Goal: Download file/media

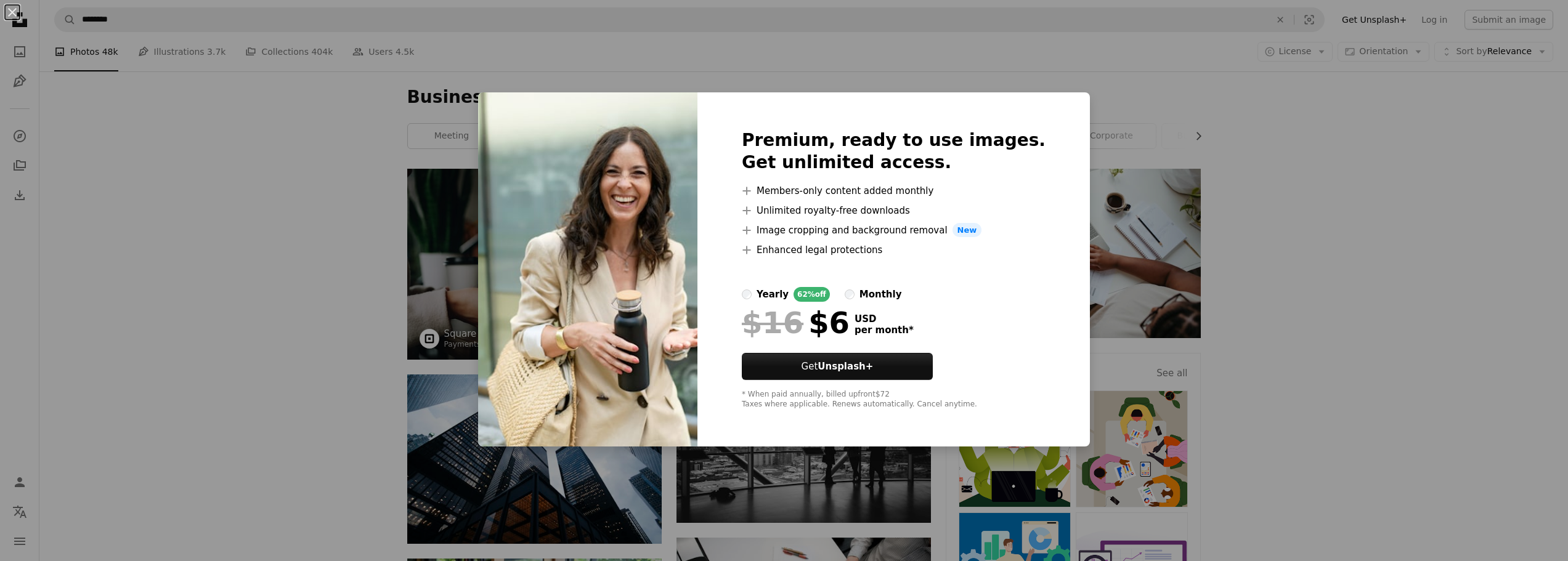
scroll to position [11085, 0]
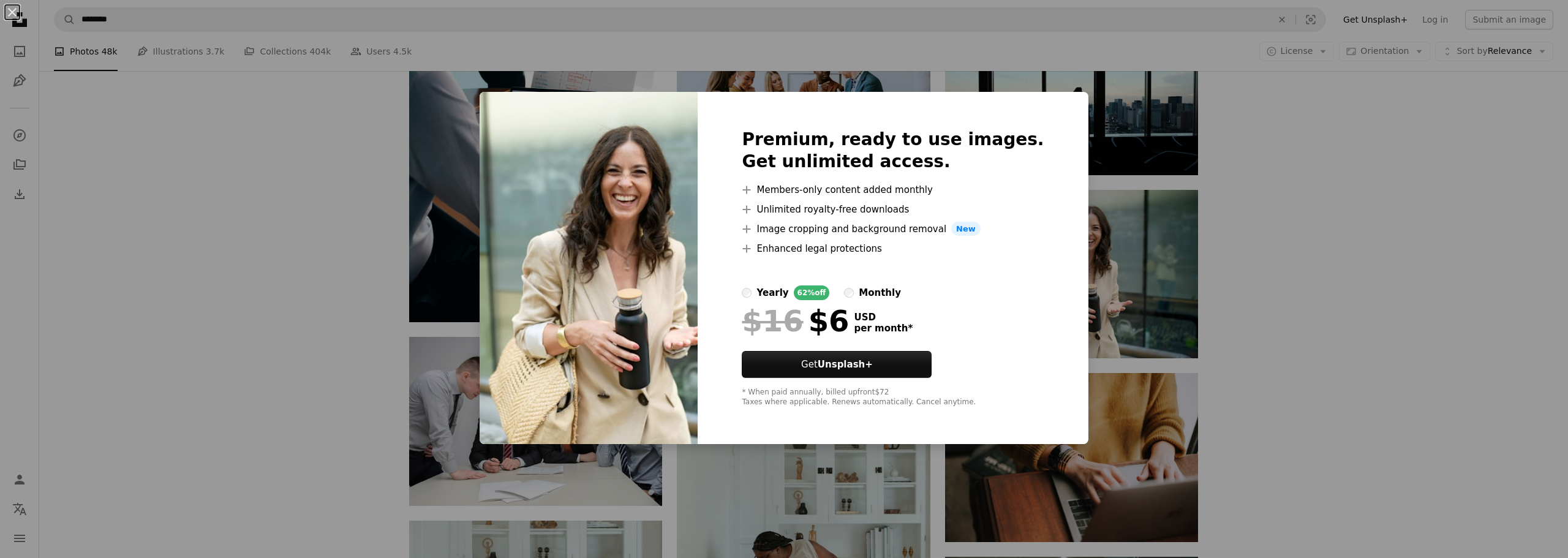
click at [271, 204] on div "An X shape Premium, ready to use images. Get unlimited access. A plus sign Memb…" at bounding box center [784, 279] width 1568 height 558
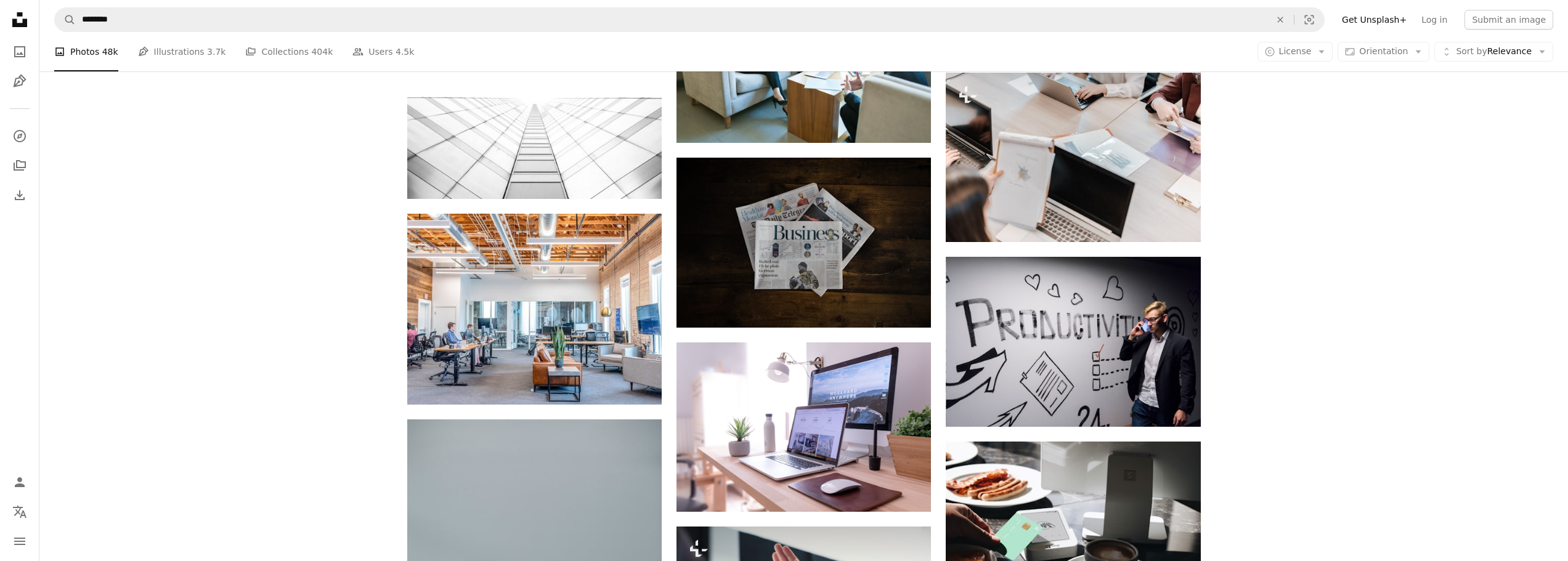
scroll to position [25926, 0]
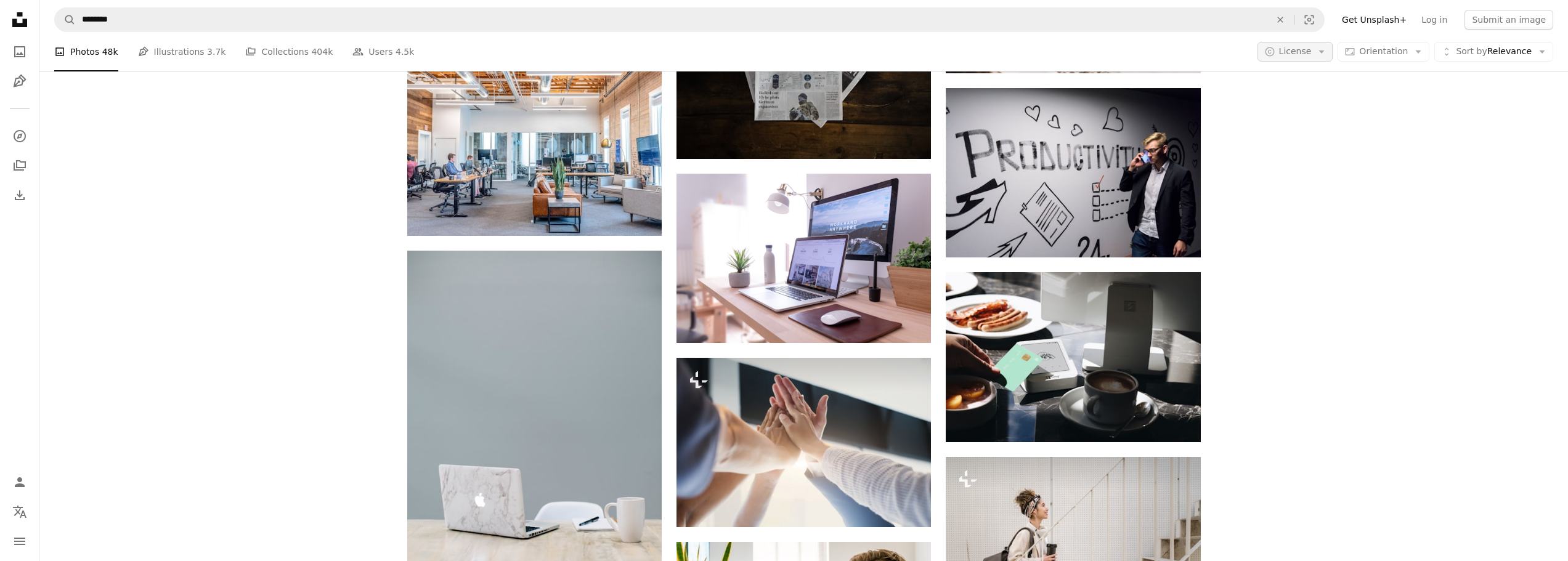
click at [1312, 53] on span "License" at bounding box center [1295, 51] width 33 height 10
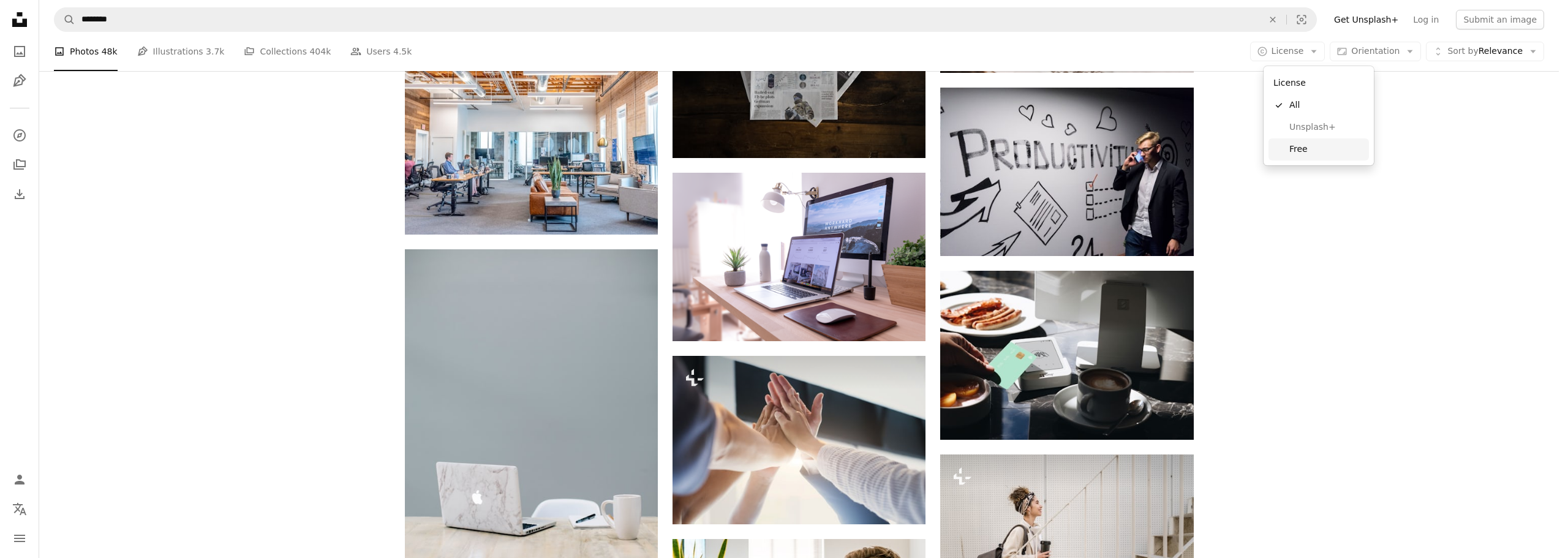
click at [1292, 150] on span "Free" at bounding box center [1327, 149] width 75 height 12
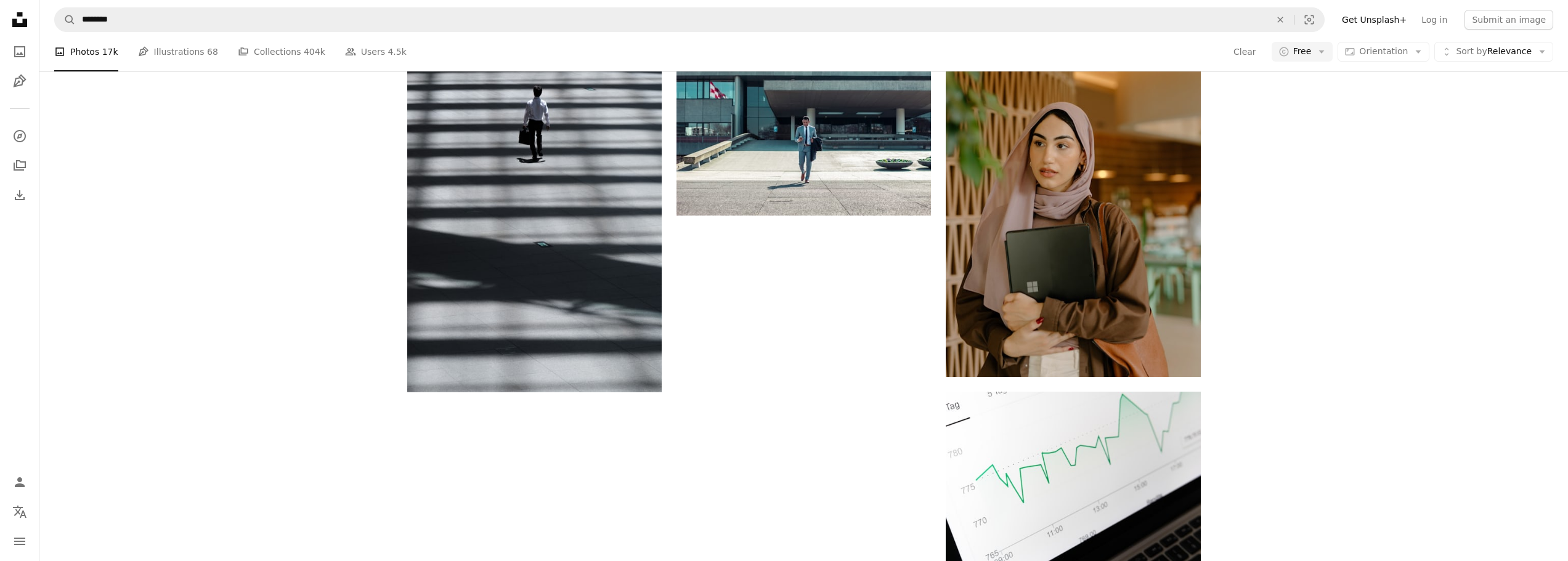
scroll to position [3510, 0]
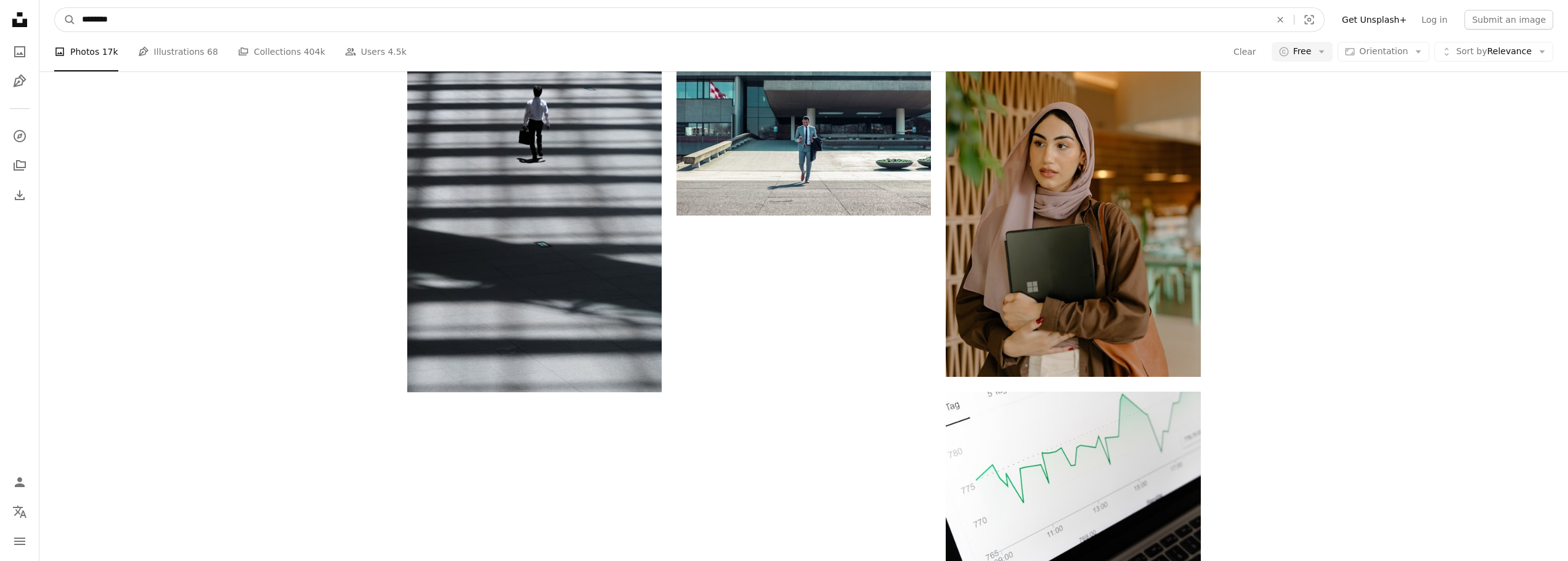
click at [182, 22] on input "********" at bounding box center [671, 20] width 1191 height 23
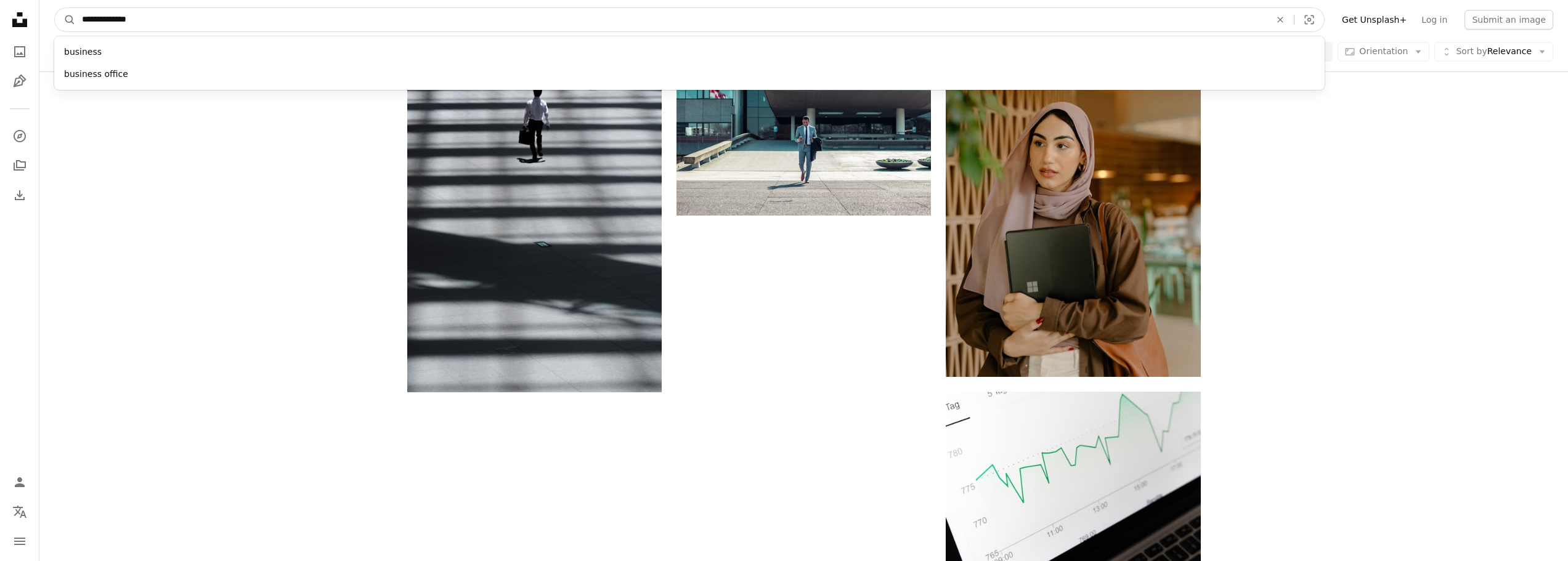
type input "**********"
click button "A magnifying glass" at bounding box center [65, 20] width 21 height 23
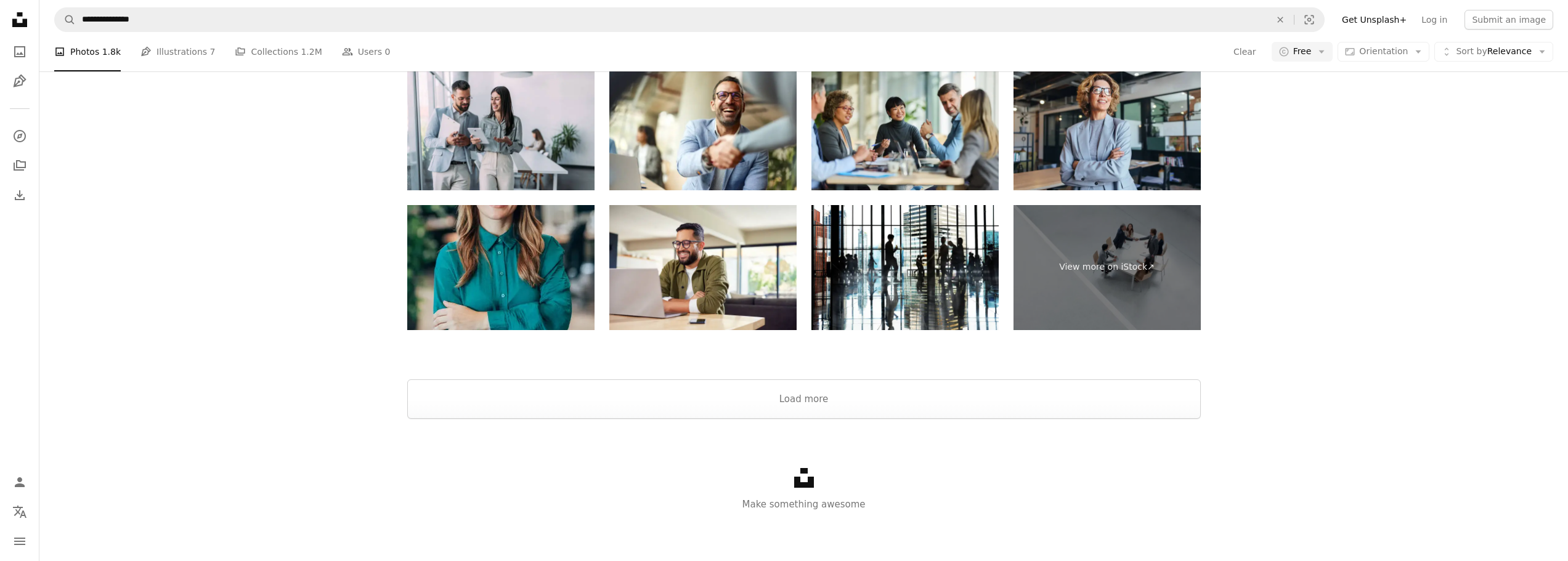
scroll to position [1983, 0]
click at [718, 405] on button "Load more" at bounding box center [803, 399] width 793 height 39
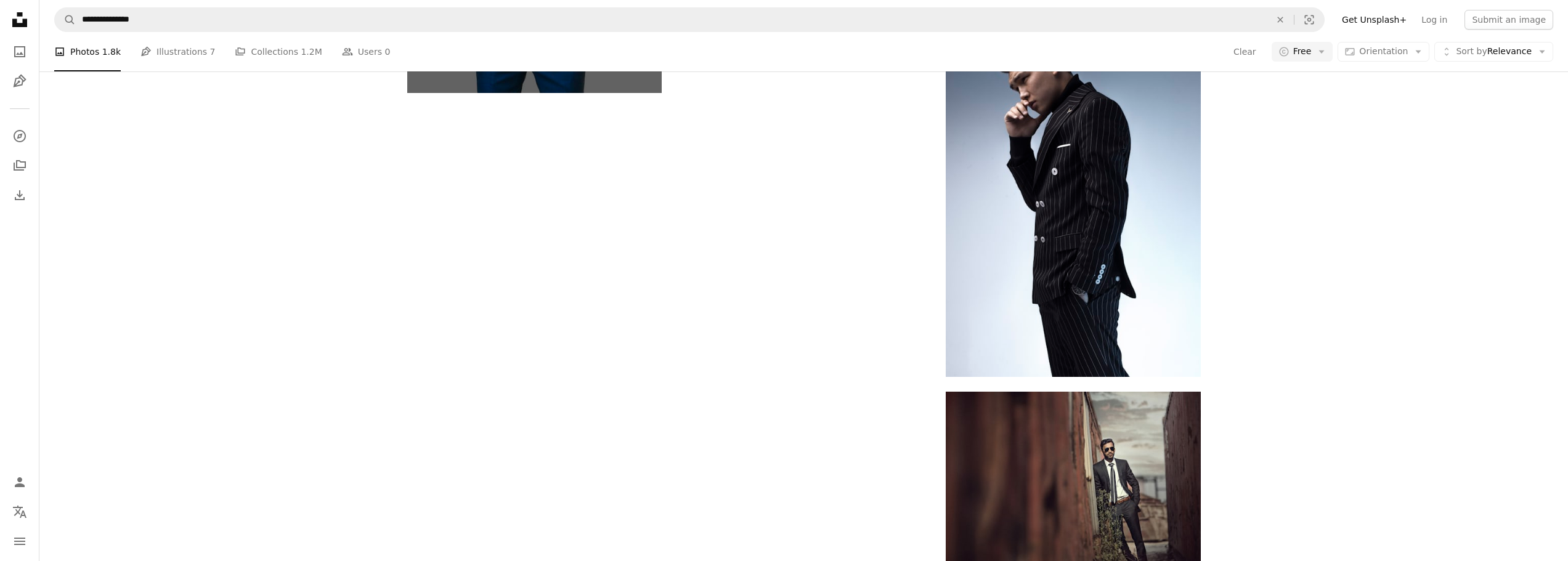
scroll to position [5924, 0]
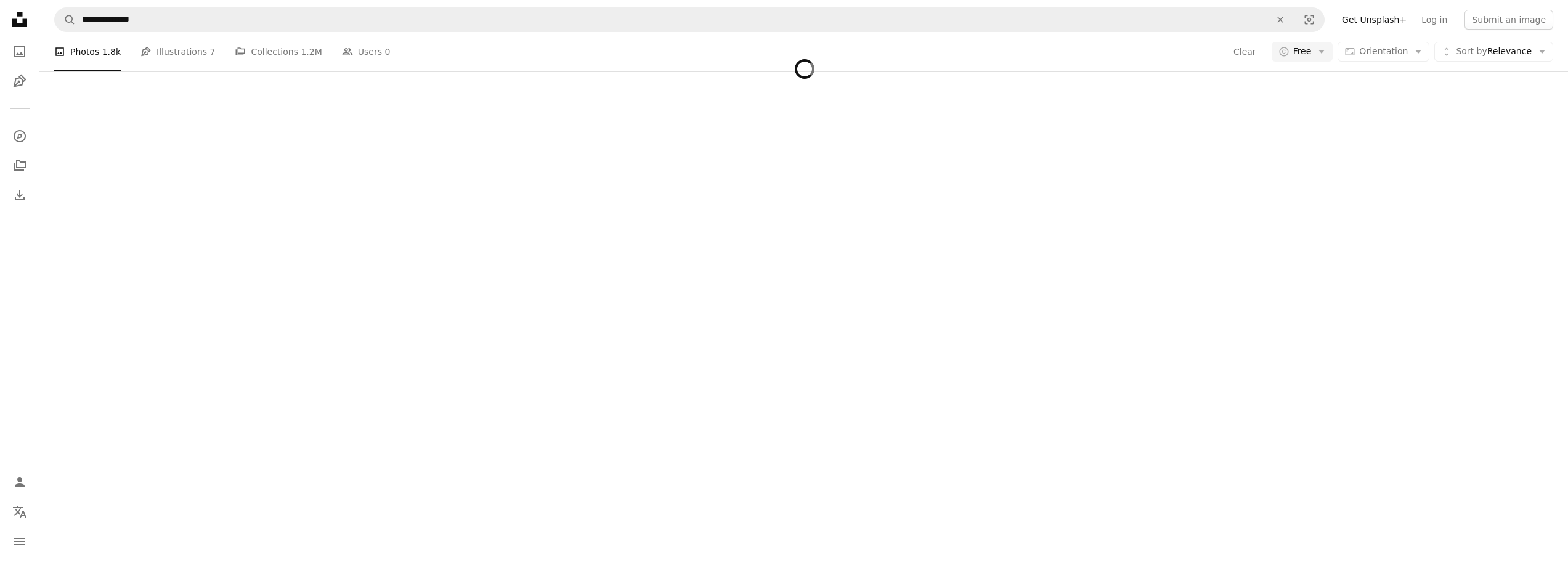
scroll to position [14361, 0]
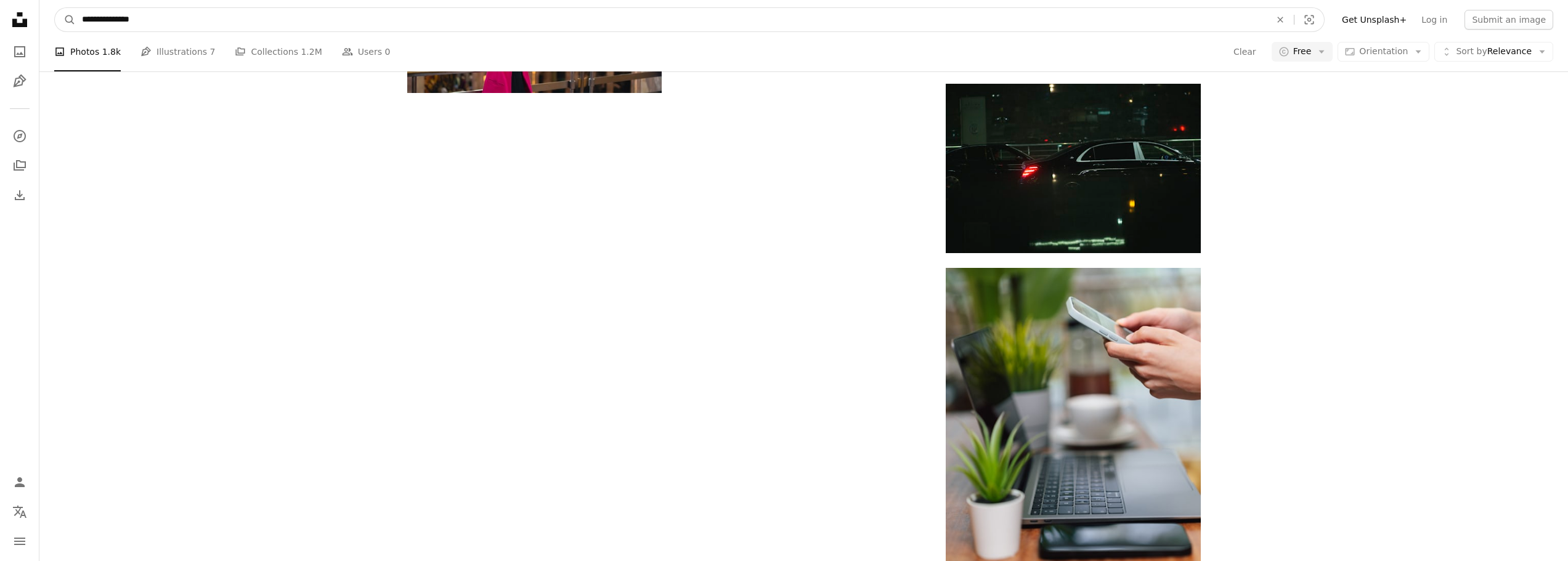
drag, startPoint x: 112, startPoint y: 18, endPoint x: 31, endPoint y: 17, distance: 81.0
type input "**********"
click button "A magnifying glass" at bounding box center [65, 20] width 21 height 23
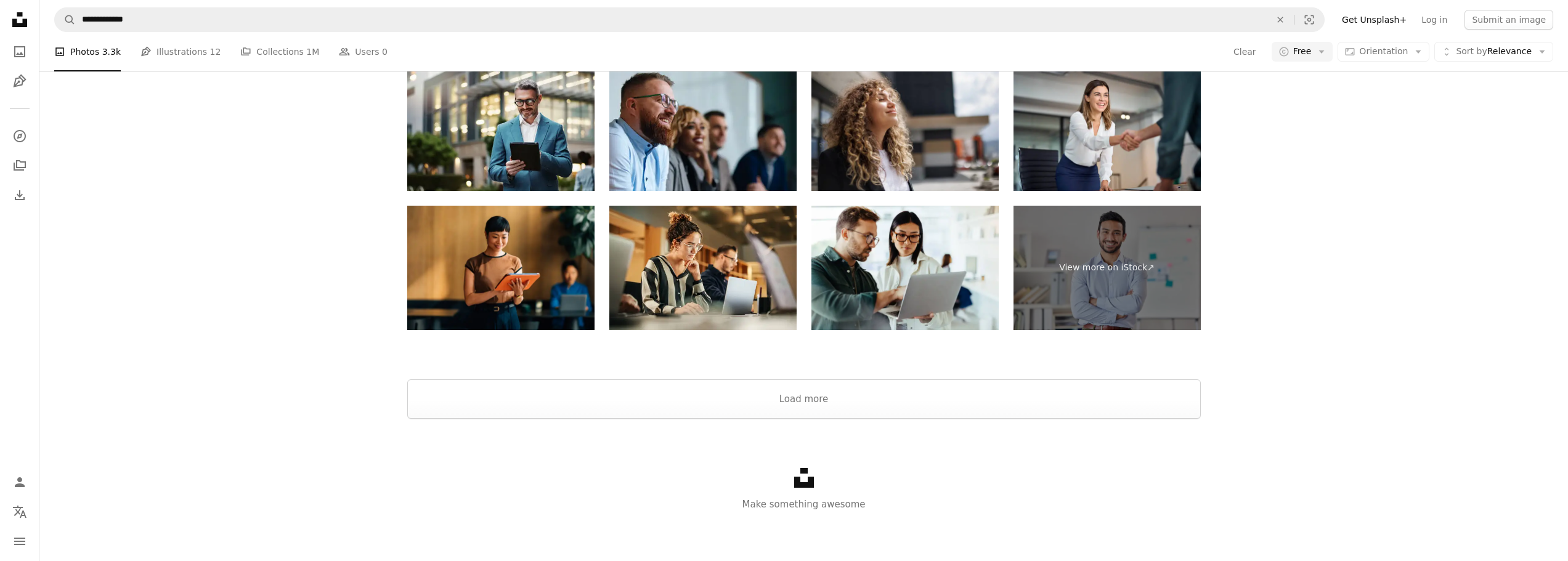
scroll to position [2135, 0]
click at [823, 396] on button "Load more" at bounding box center [803, 399] width 793 height 39
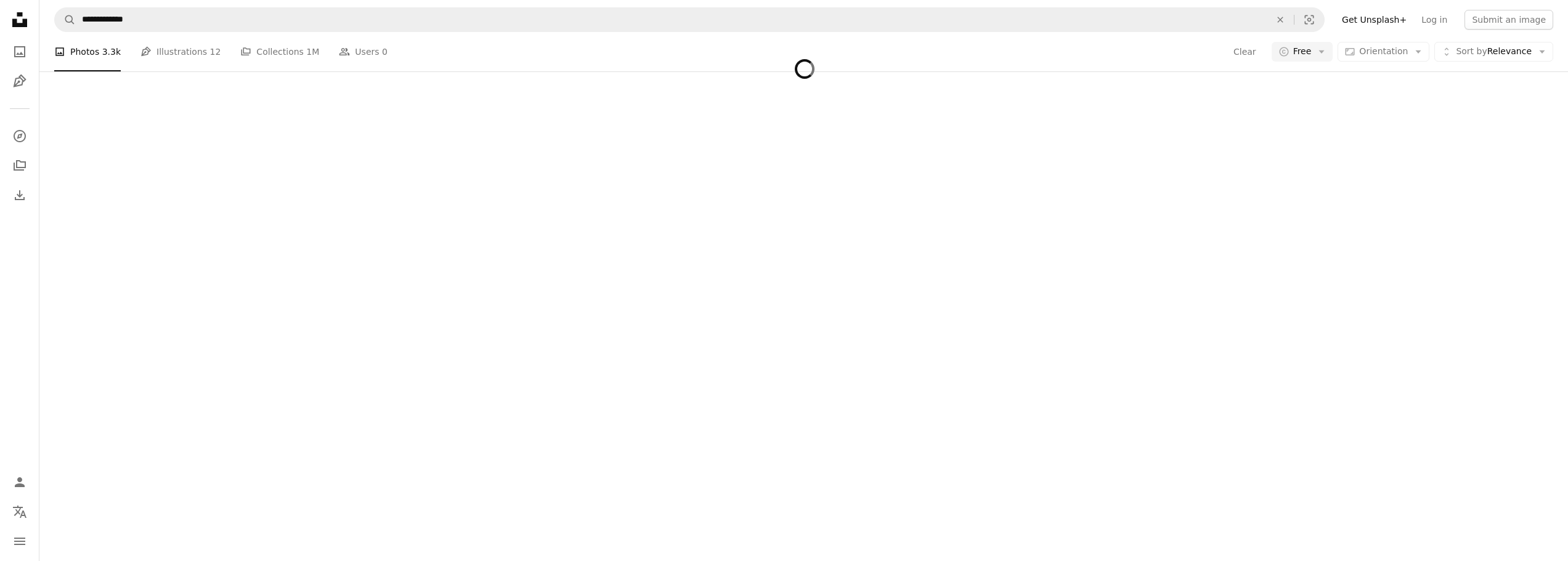
scroll to position [2628, 0]
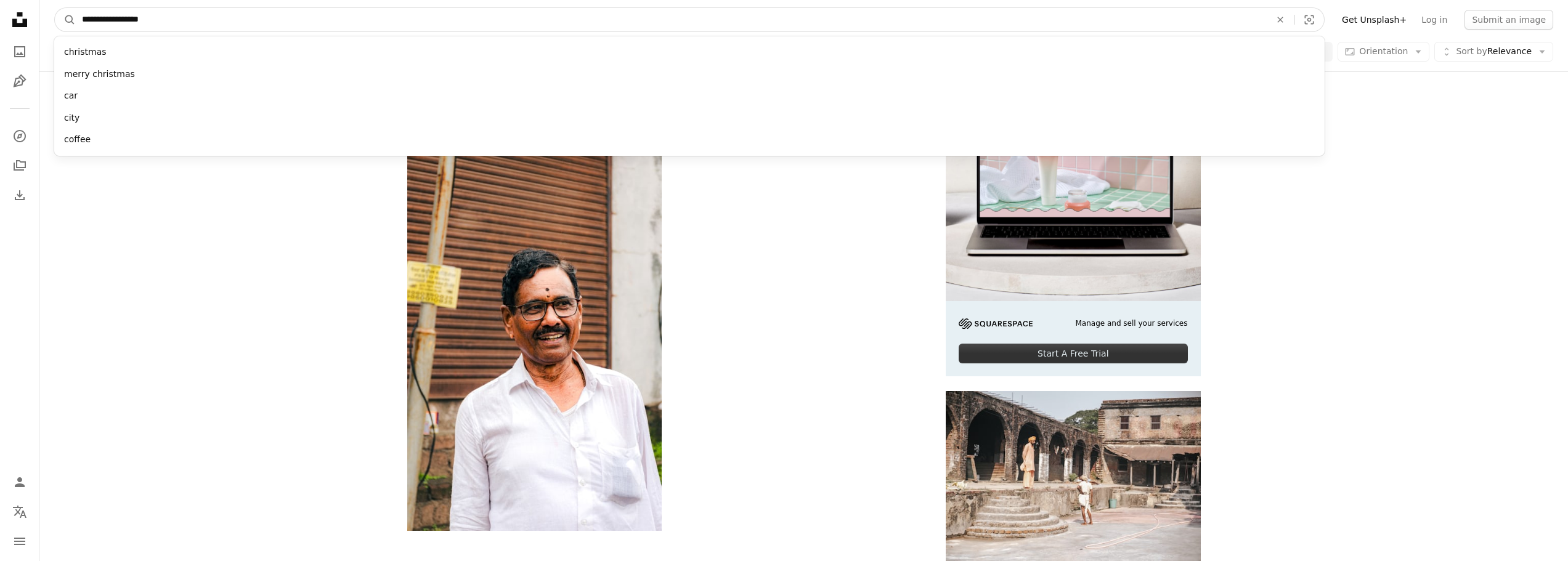
type input "**********"
click button "A magnifying glass" at bounding box center [65, 20] width 21 height 23
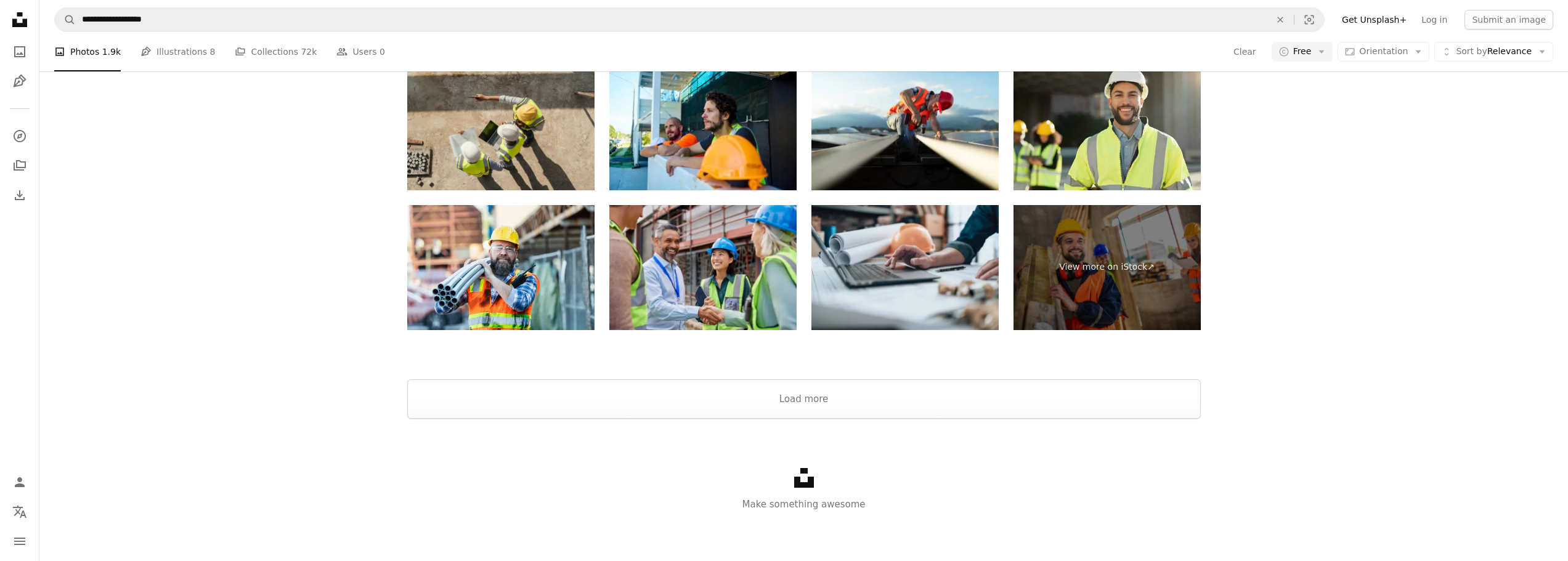
scroll to position [1609, 0]
click at [809, 408] on button "Load more" at bounding box center [803, 399] width 793 height 39
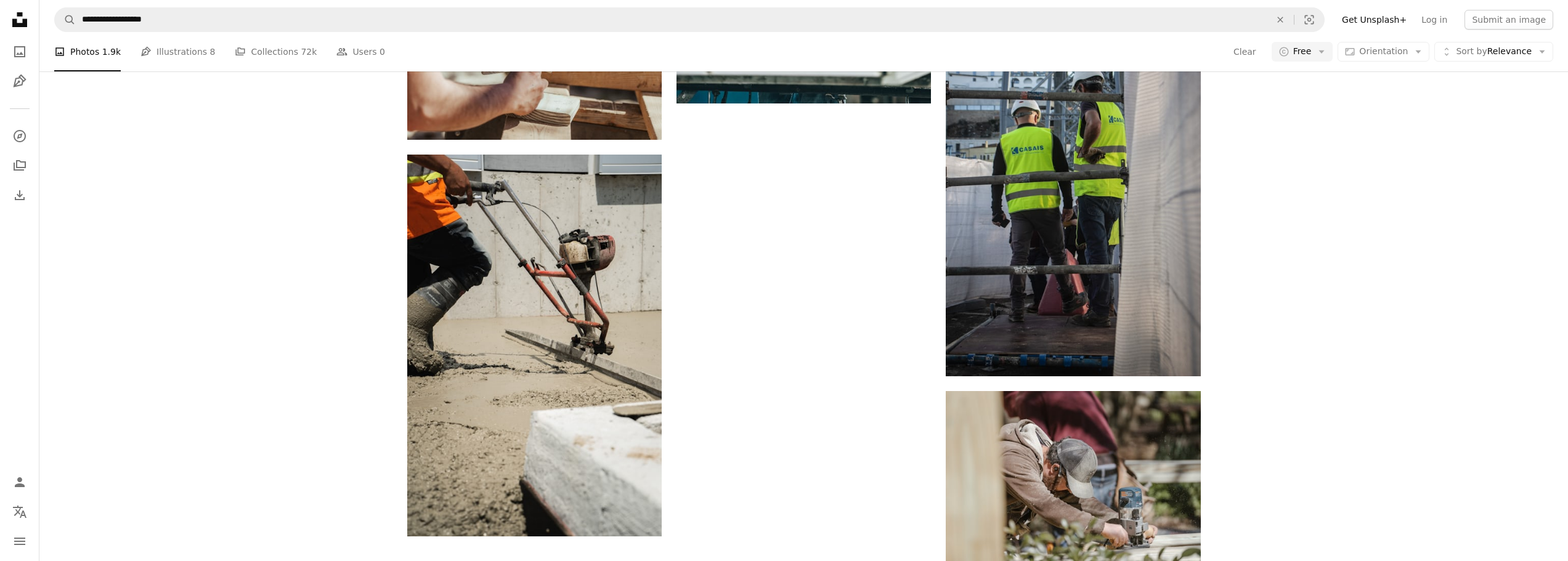
scroll to position [8999, 0]
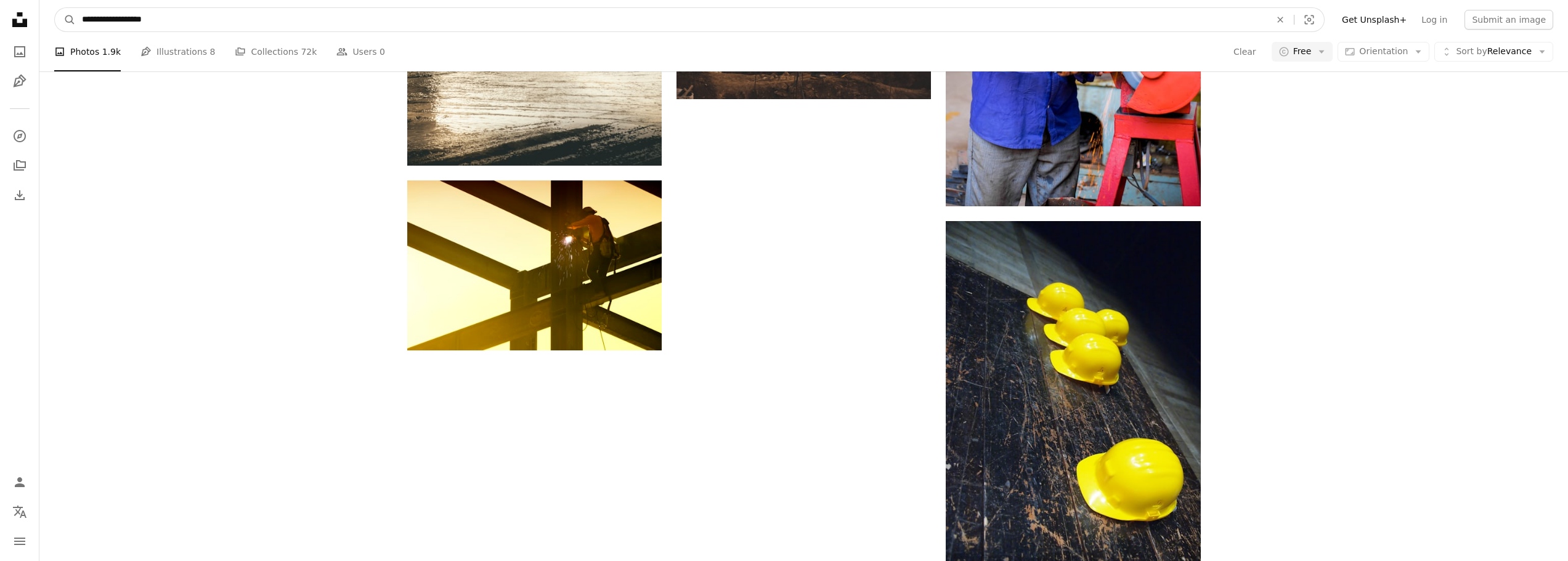
drag, startPoint x: 245, startPoint y: 23, endPoint x: -209, endPoint y: -7, distance: 455.0
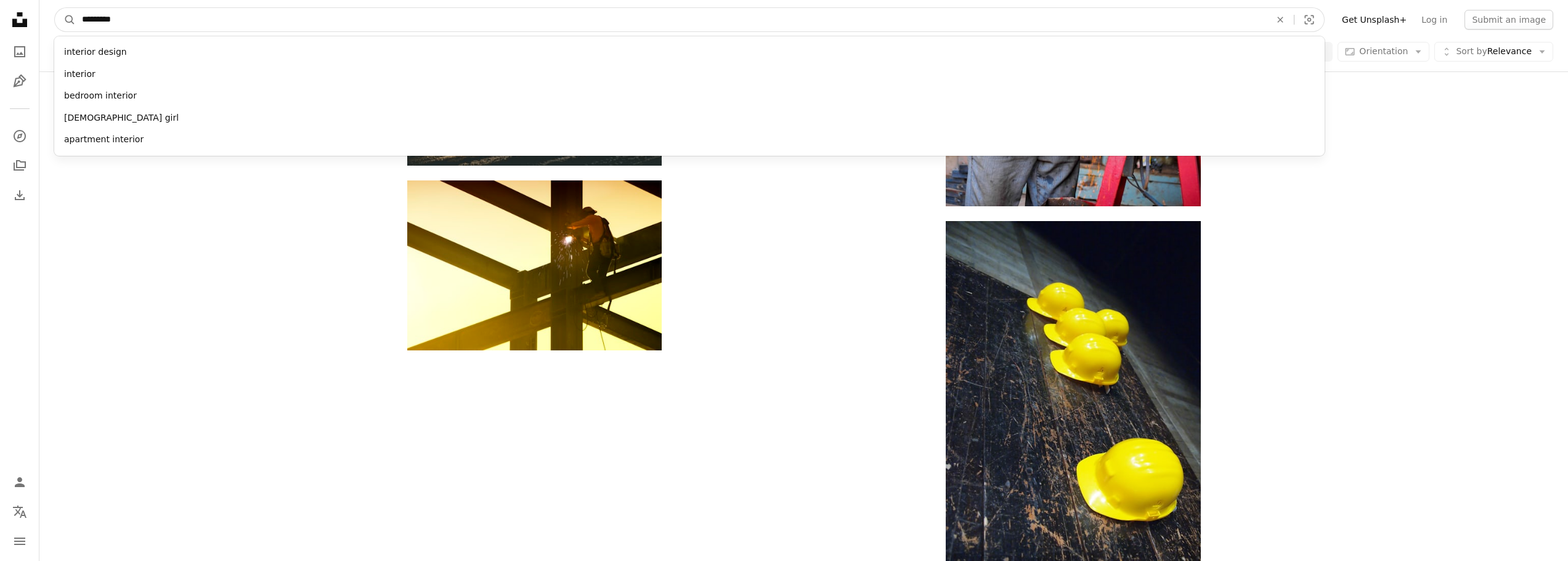
type input "**********"
click button "A magnifying glass" at bounding box center [65, 20] width 21 height 23
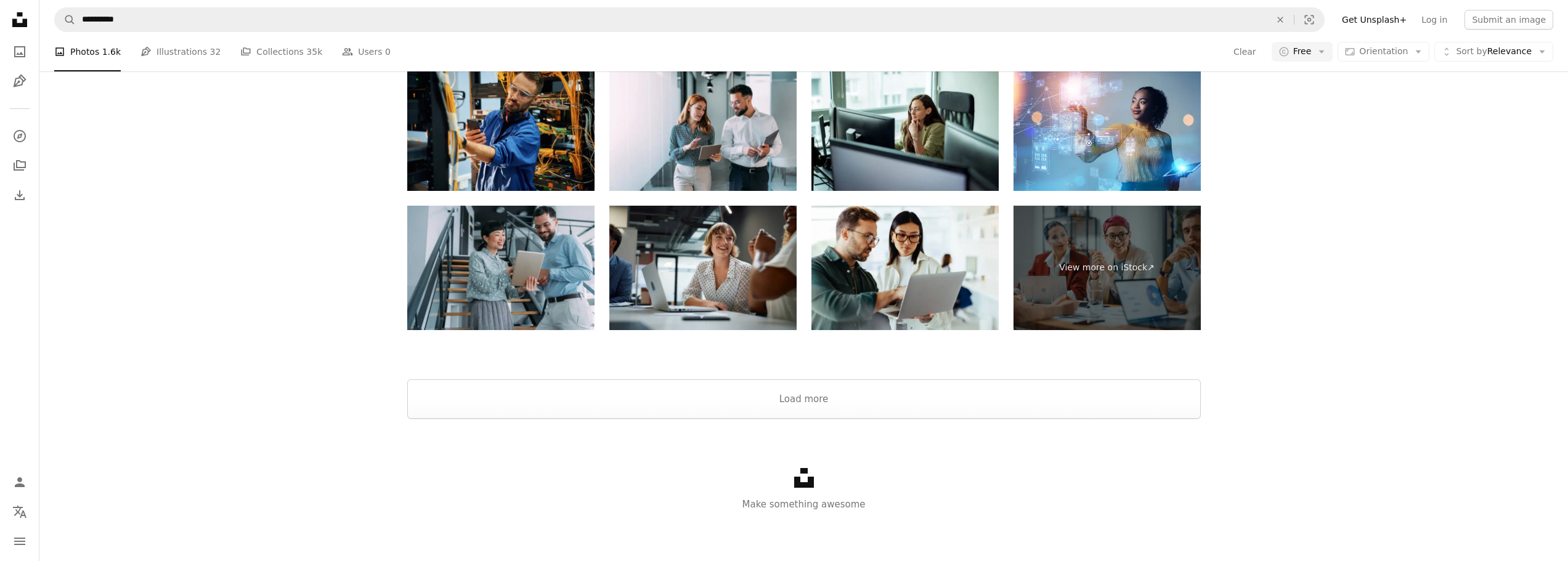
scroll to position [1580, 0]
click at [786, 396] on button "Load more" at bounding box center [803, 399] width 793 height 39
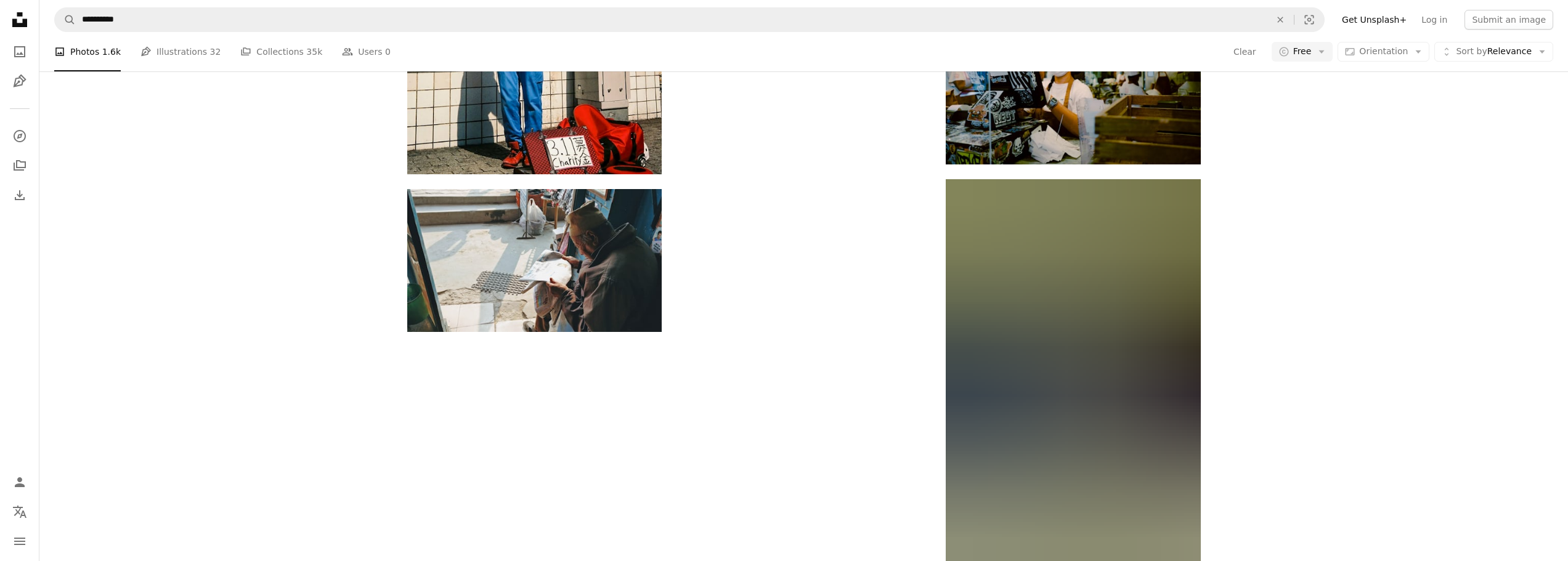
scroll to position [14943, 0]
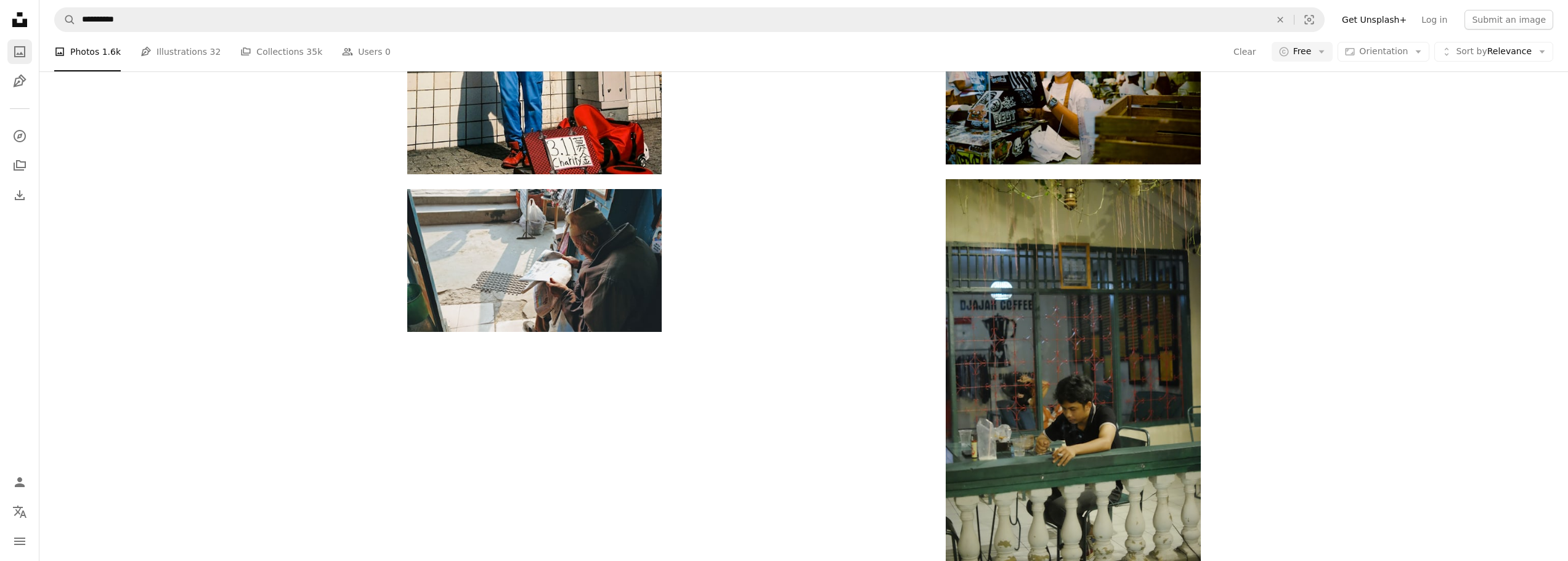
click at [12, 51] on icon "A photo" at bounding box center [20, 52] width 15 height 15
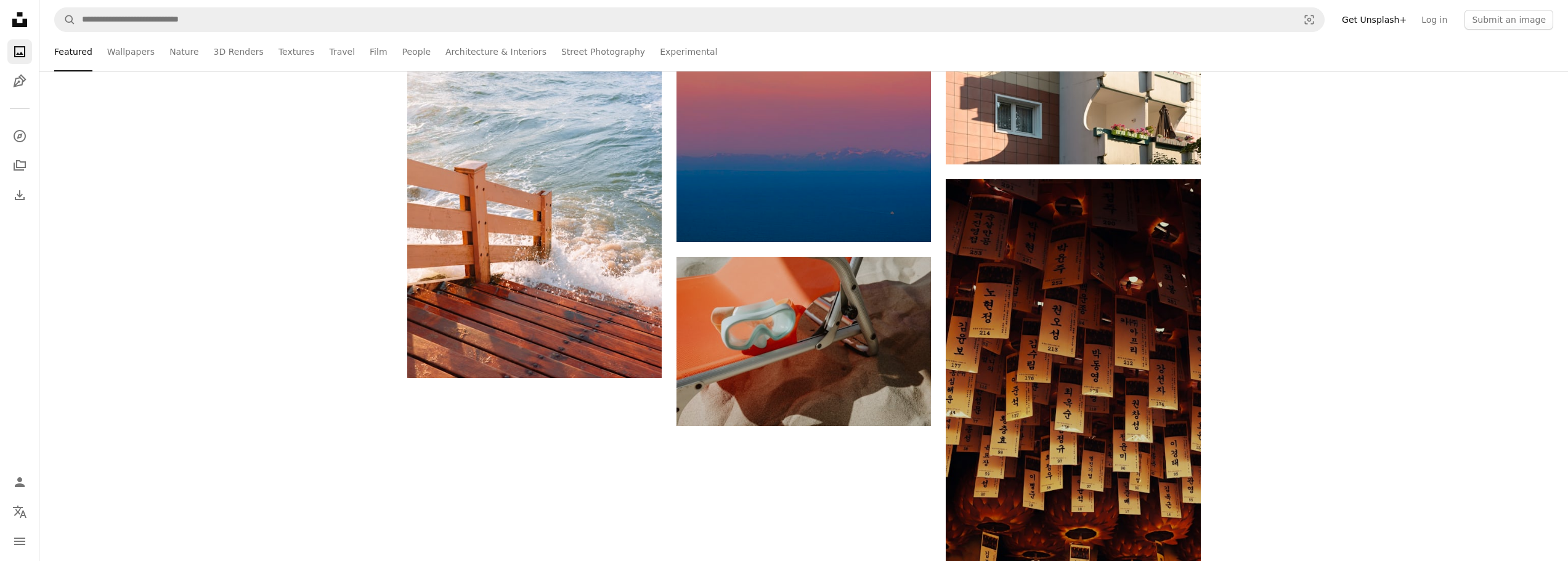
scroll to position [2402, 0]
click at [403, 55] on link "People" at bounding box center [417, 52] width 29 height 39
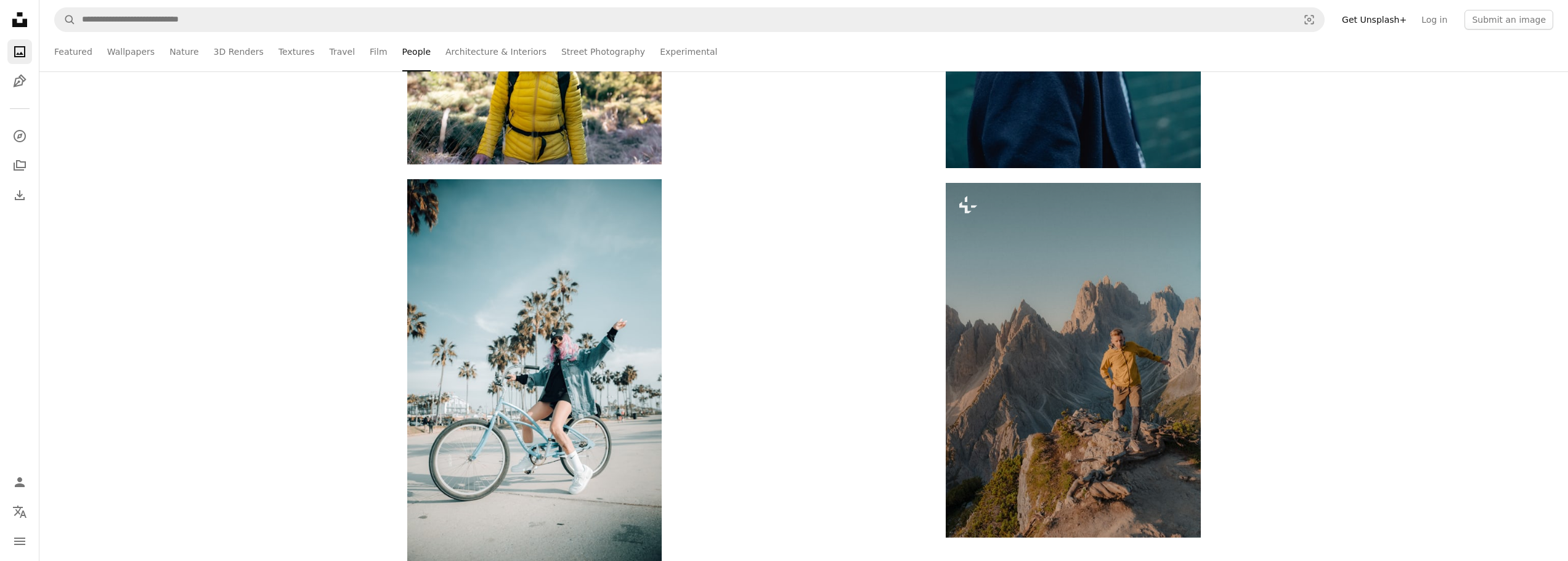
scroll to position [11208, 0]
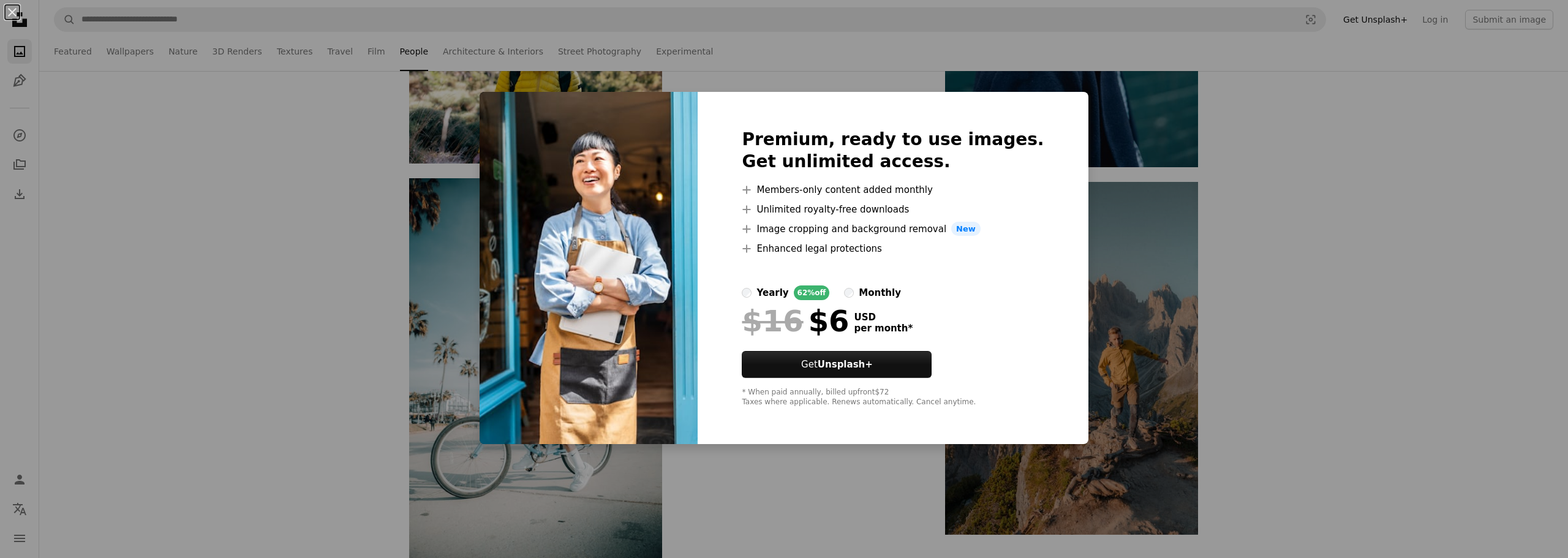
drag, startPoint x: 1515, startPoint y: 201, endPoint x: 1424, endPoint y: 63, distance: 165.3
click at [1513, 201] on div "An X shape Premium, ready to use images. Get unlimited access. A plus sign Memb…" at bounding box center [784, 279] width 1568 height 558
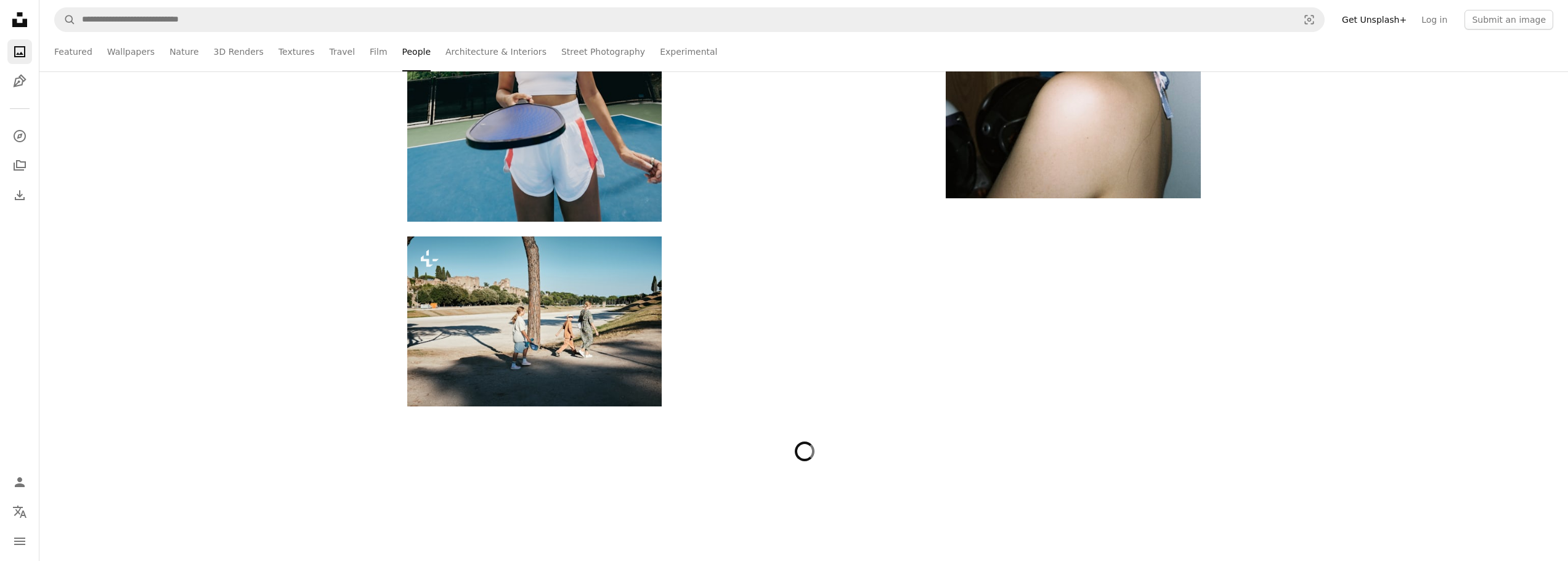
scroll to position [24079, 0]
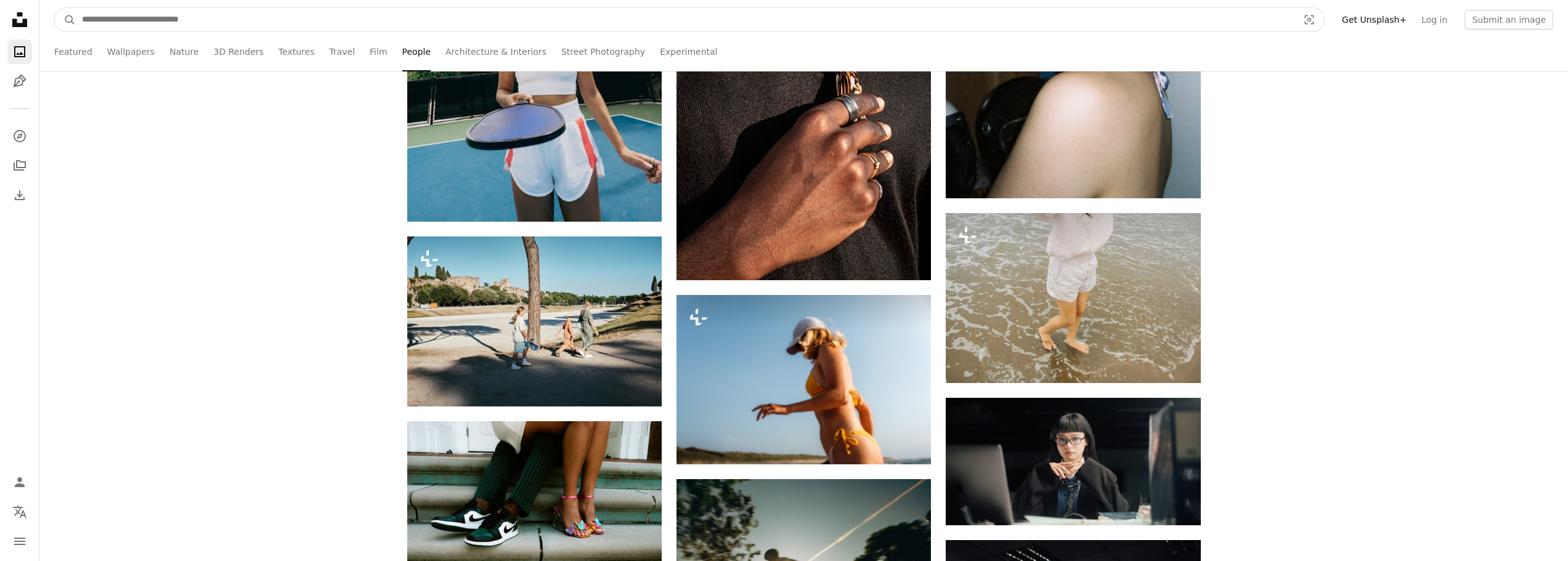
click at [318, 17] on input "Find visuals sitewide" at bounding box center [685, 20] width 1218 height 23
type input "**********"
click button "A magnifying glass" at bounding box center [65, 20] width 21 height 23
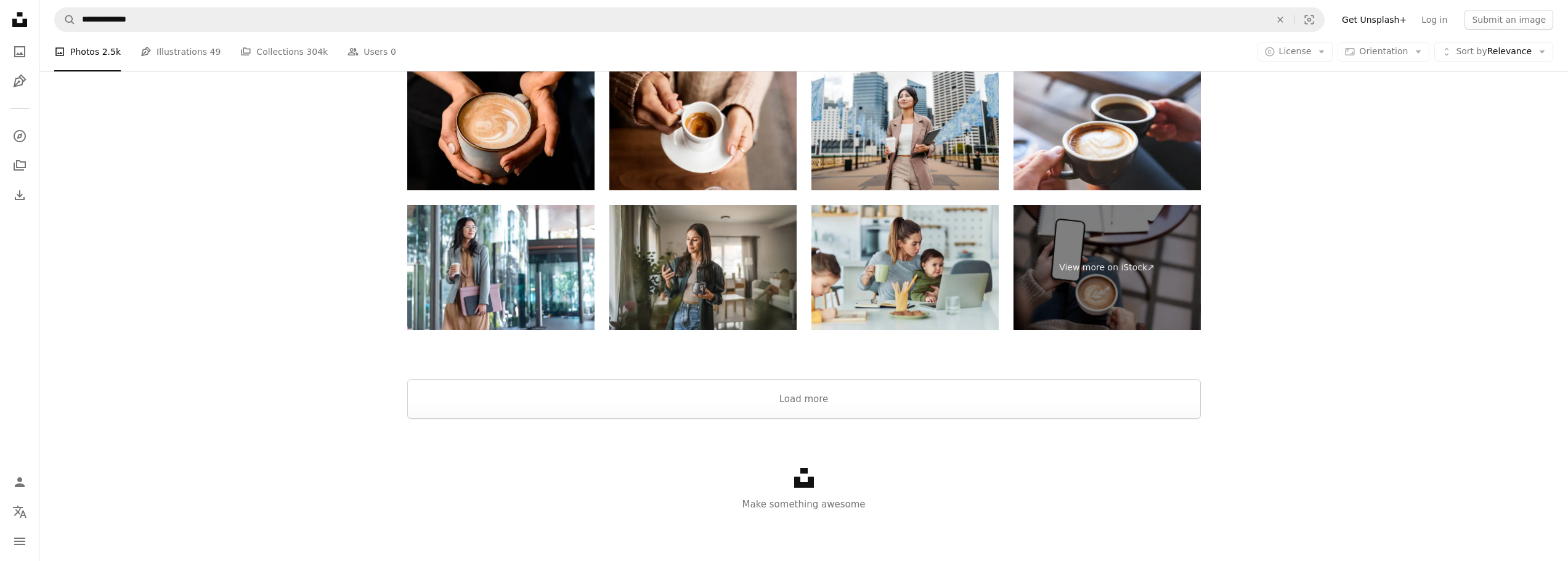
scroll to position [2150, 0]
click at [829, 397] on button "Load more" at bounding box center [803, 399] width 793 height 39
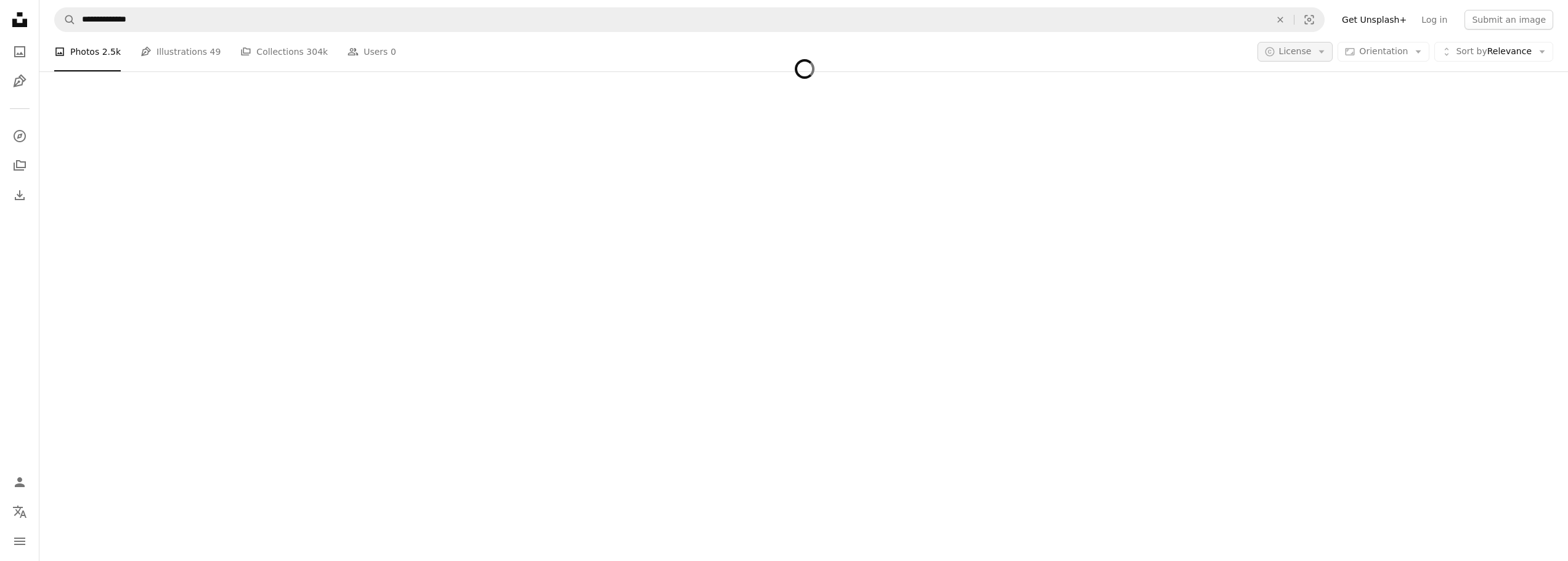
click at [1312, 46] on span "License" at bounding box center [1295, 51] width 33 height 10
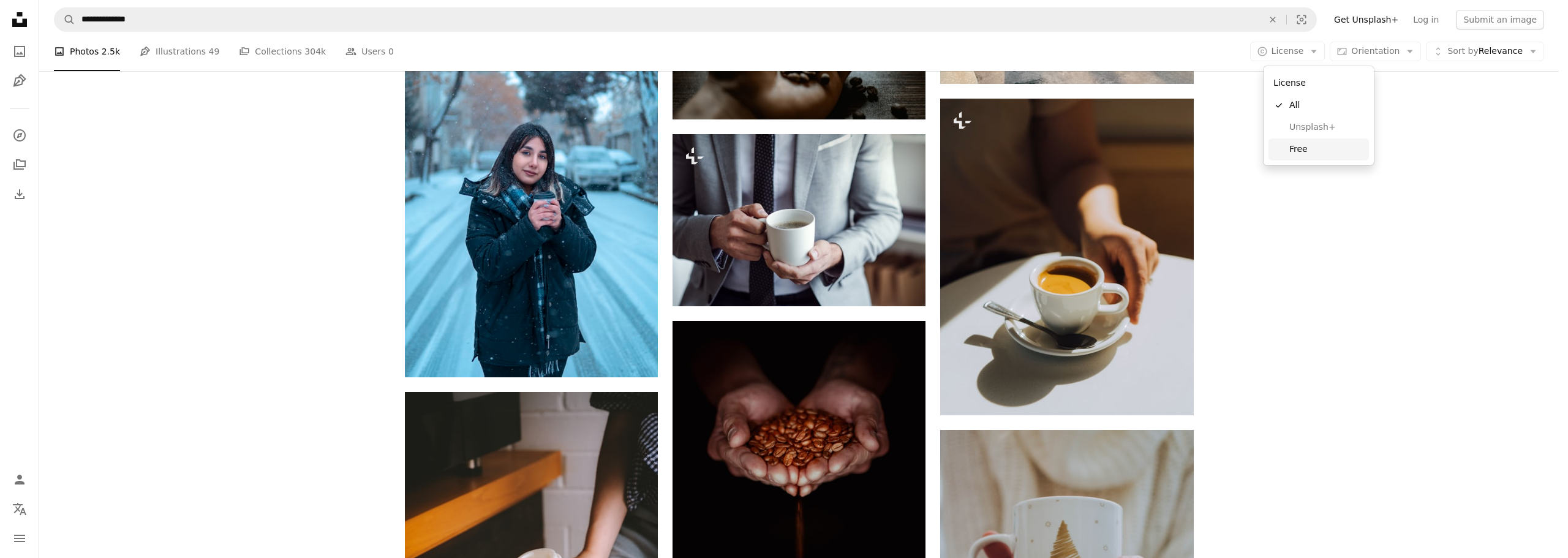
click at [1287, 150] on link "Free" at bounding box center [1319, 149] width 101 height 22
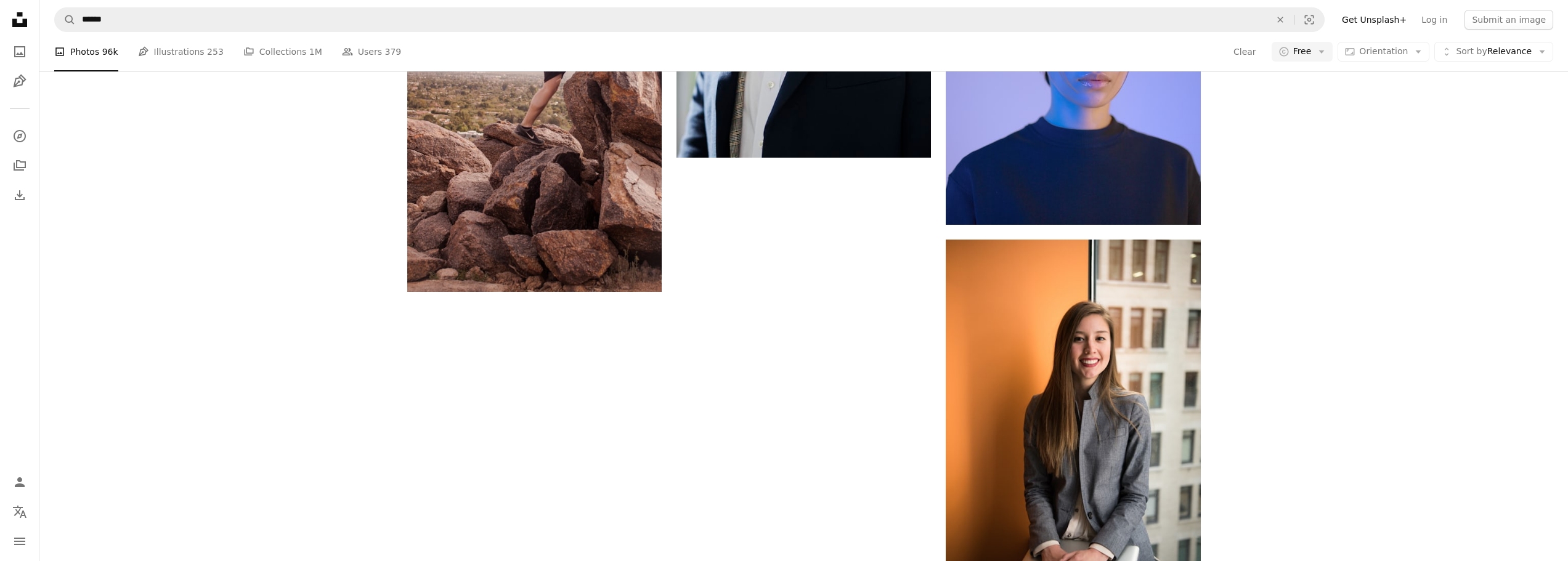
scroll to position [247, 0]
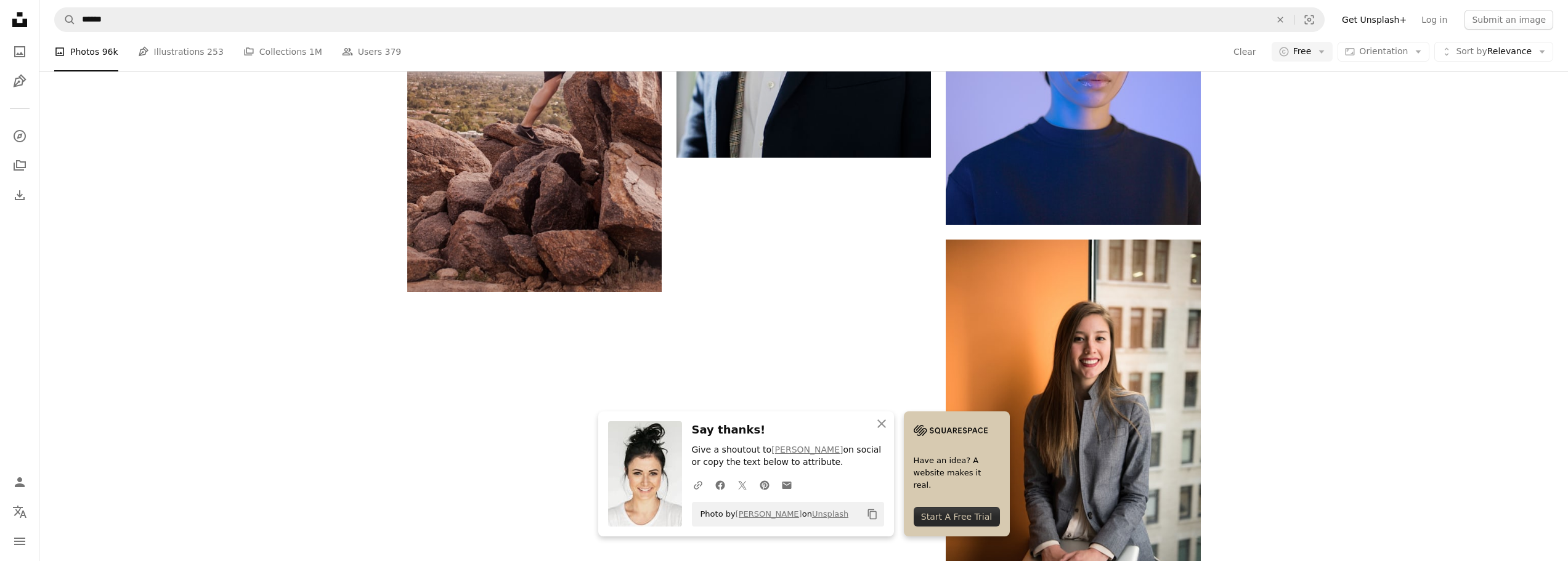
scroll to position [800, 0]
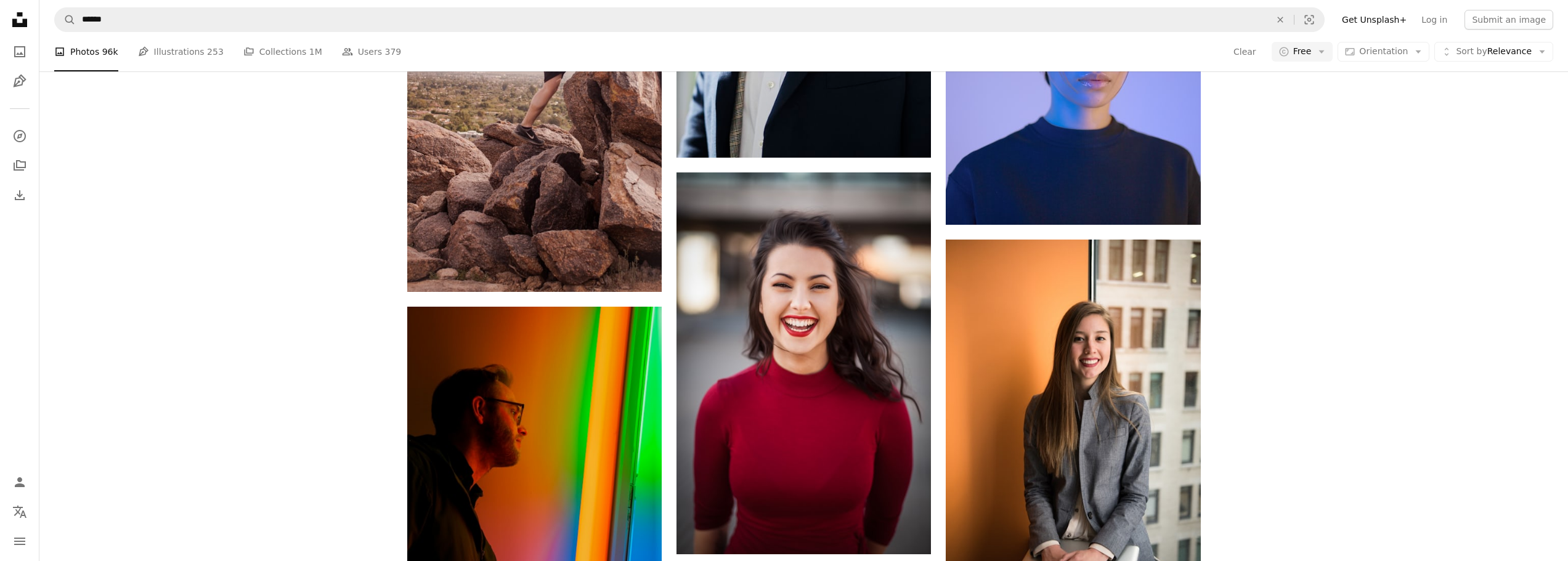
scroll to position [3267, 0]
